Goal: Information Seeking & Learning: Learn about a topic

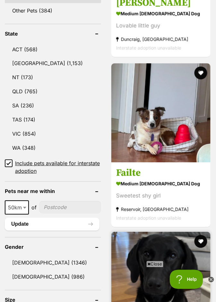
scroll to position [411, 0]
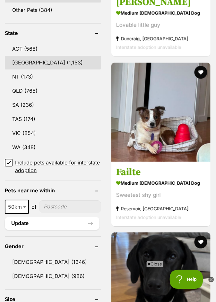
click at [20, 56] on link "NSW (1,153)" at bounding box center [53, 62] width 96 height 13
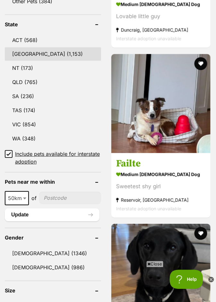
scroll to position [431, 0]
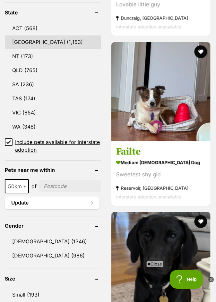
click at [30, 36] on link "NSW (1,153)" at bounding box center [53, 42] width 96 height 13
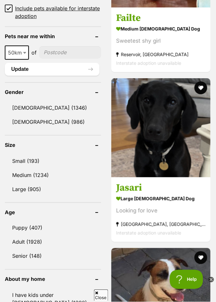
scroll to position [566, 0]
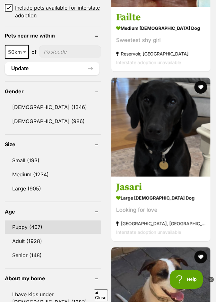
click at [36, 221] on link "Puppy (407)" at bounding box center [53, 227] width 96 height 13
click at [21, 221] on link "Puppy (407)" at bounding box center [53, 227] width 96 height 13
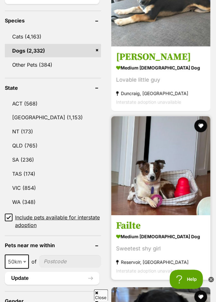
scroll to position [376, 0]
